Goal: Navigation & Orientation: Understand site structure

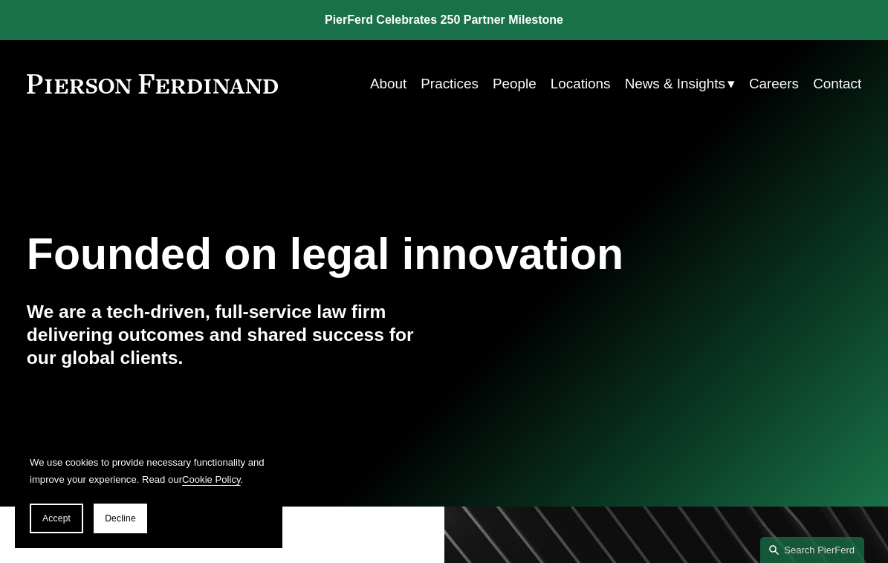
click at [561, 82] on link "Locations" at bounding box center [580, 84] width 60 height 28
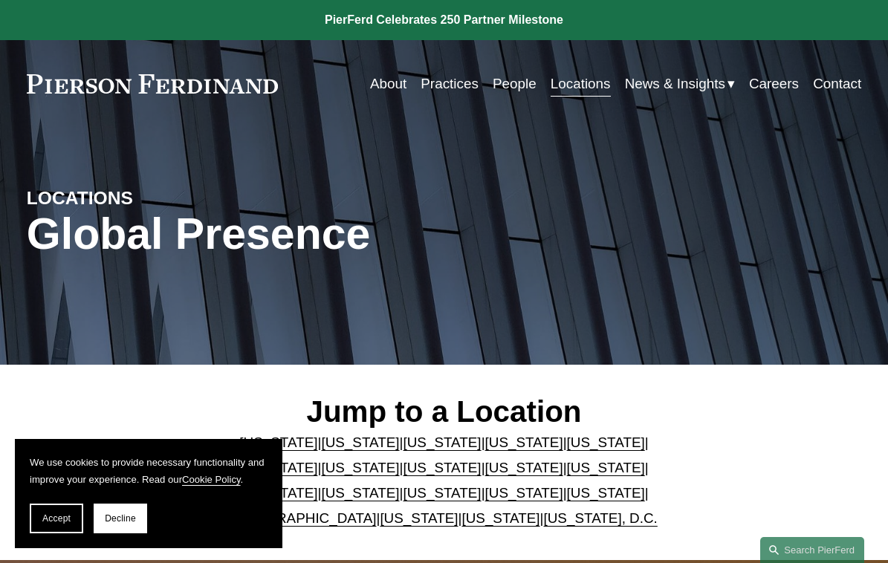
click at [387, 82] on link "About" at bounding box center [388, 84] width 36 height 28
